Goal: Task Accomplishment & Management: Manage account settings

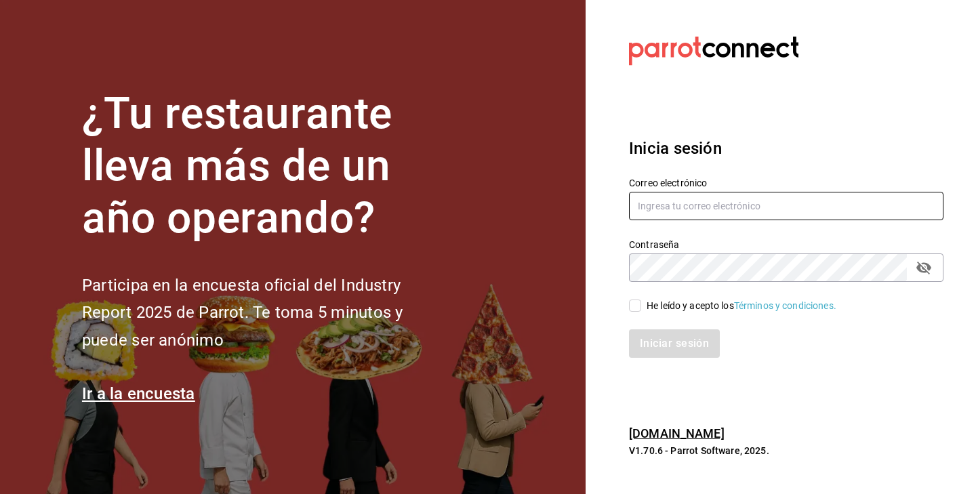
type input "[EMAIL_ADDRESS][DOMAIN_NAME]"
click at [639, 297] on div "He leído y acepto los Términos y condiciones." at bounding box center [778, 297] width 331 height 31
click at [639, 302] on input "He leído y acepto los Términos y condiciones." at bounding box center [635, 306] width 12 height 12
checkbox input "true"
click at [645, 328] on div "Iniciar sesión" at bounding box center [778, 335] width 331 height 45
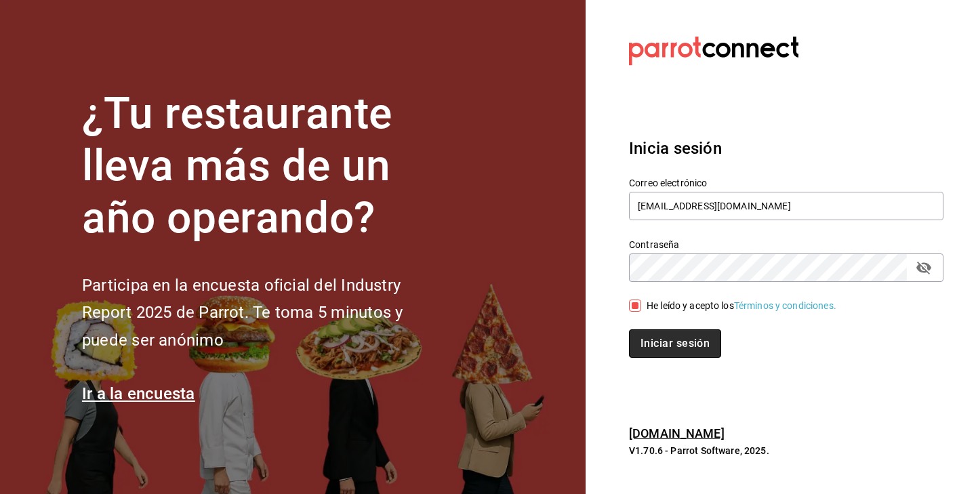
click at [648, 337] on button "Iniciar sesión" at bounding box center [675, 344] width 92 height 28
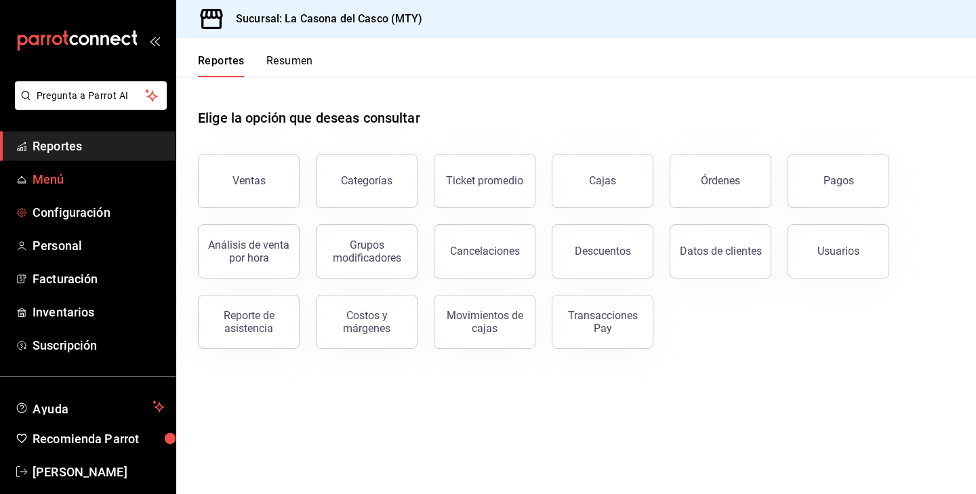
click at [65, 180] on span "Menú" at bounding box center [99, 179] width 132 height 18
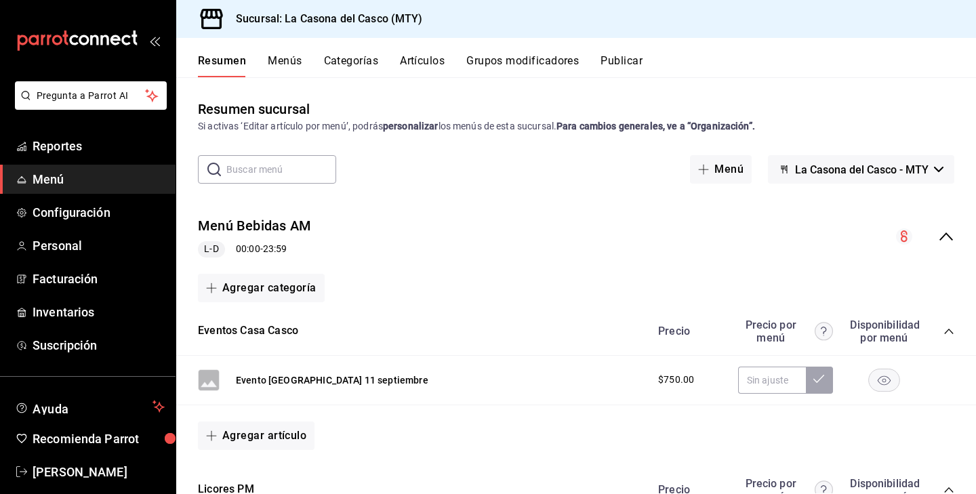
click at [424, 64] on button "Artículos" at bounding box center [422, 65] width 45 height 23
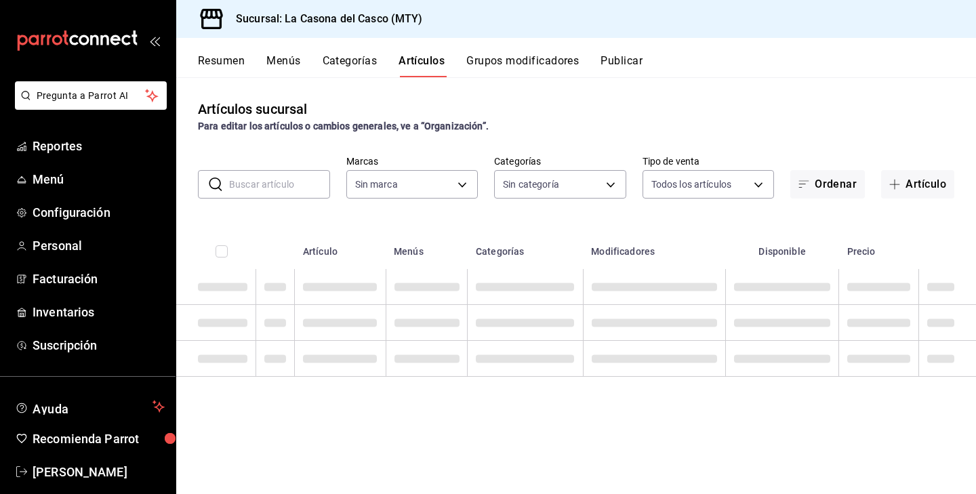
type input "7e4e7643-bc2c-442b-8a2a-9b04da6139a5"
type input "c381deda-a050-4512-bc38-e998934a13da,a9f1937c-0460-4fc2-ba96-5c5f26b6168a,7353c…"
click at [250, 190] on input "text" at bounding box center [279, 184] width 101 height 27
type input "p"
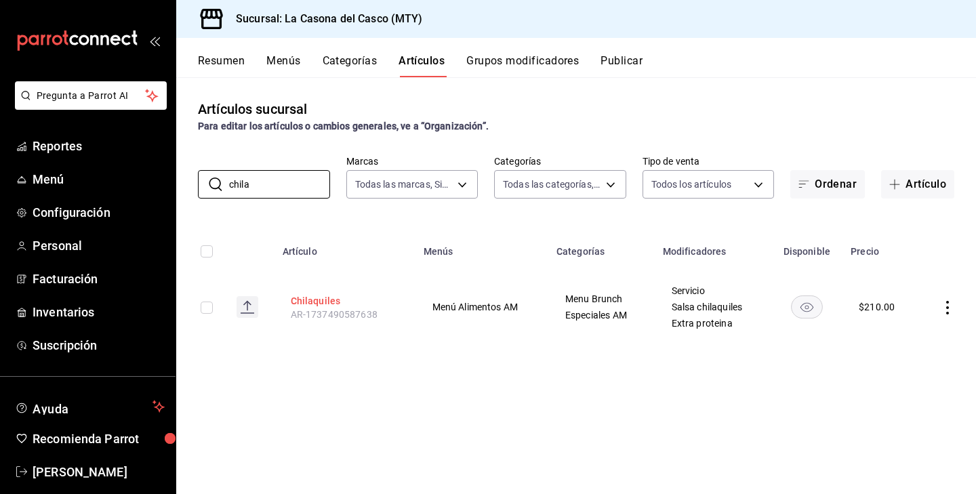
type input "chila"
click at [310, 298] on button "Chilaquiles" at bounding box center [345, 301] width 108 height 14
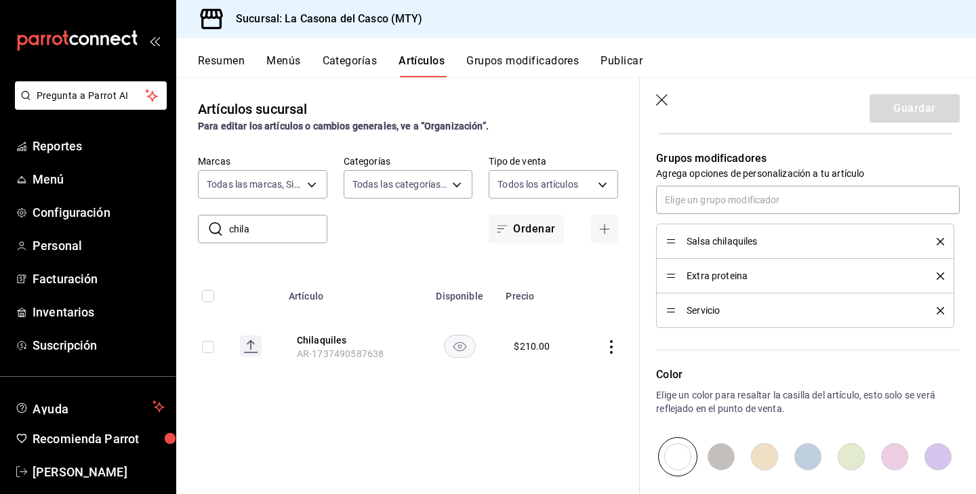
scroll to position [634, 0]
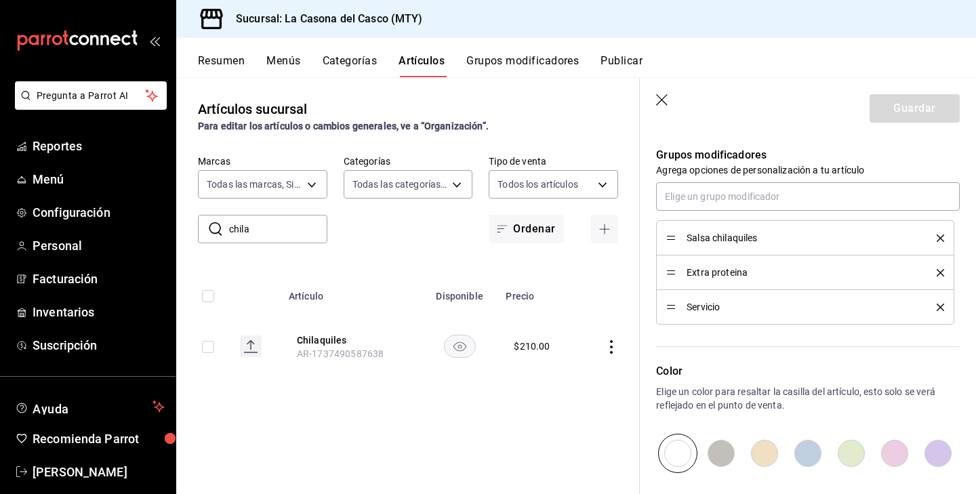
click at [365, 66] on button "Categorías" at bounding box center [350, 65] width 55 height 23
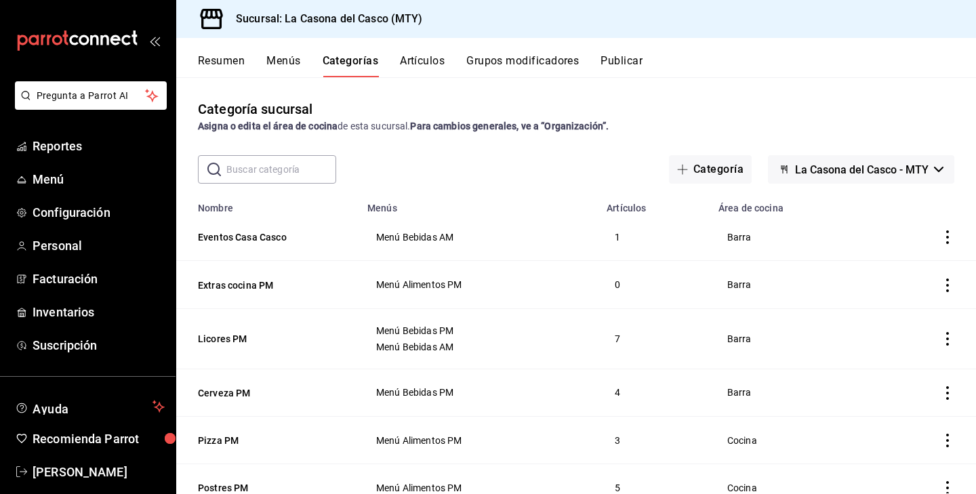
click at [512, 64] on button "Grupos modificadores" at bounding box center [523, 65] width 113 height 23
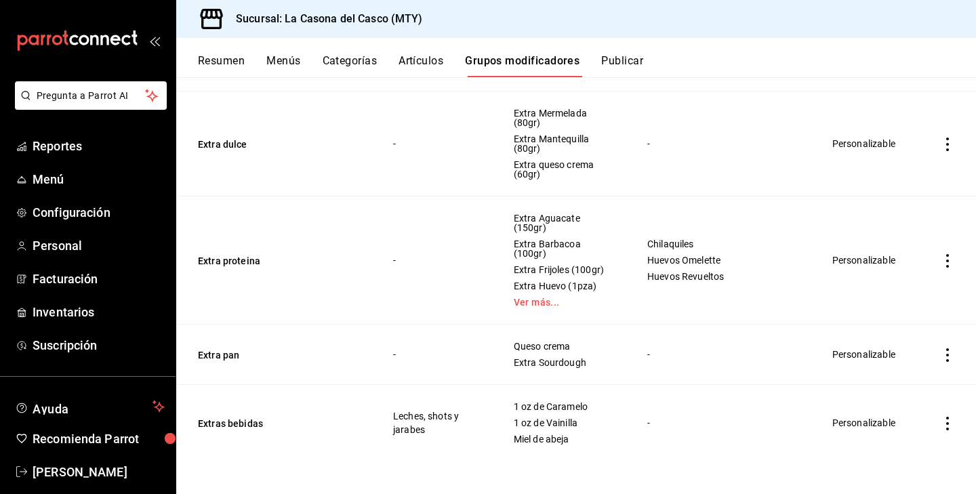
scroll to position [905, 0]
click at [225, 263] on button "Extra proteina" at bounding box center [279, 261] width 163 height 14
